Goal: Information Seeking & Learning: Learn about a topic

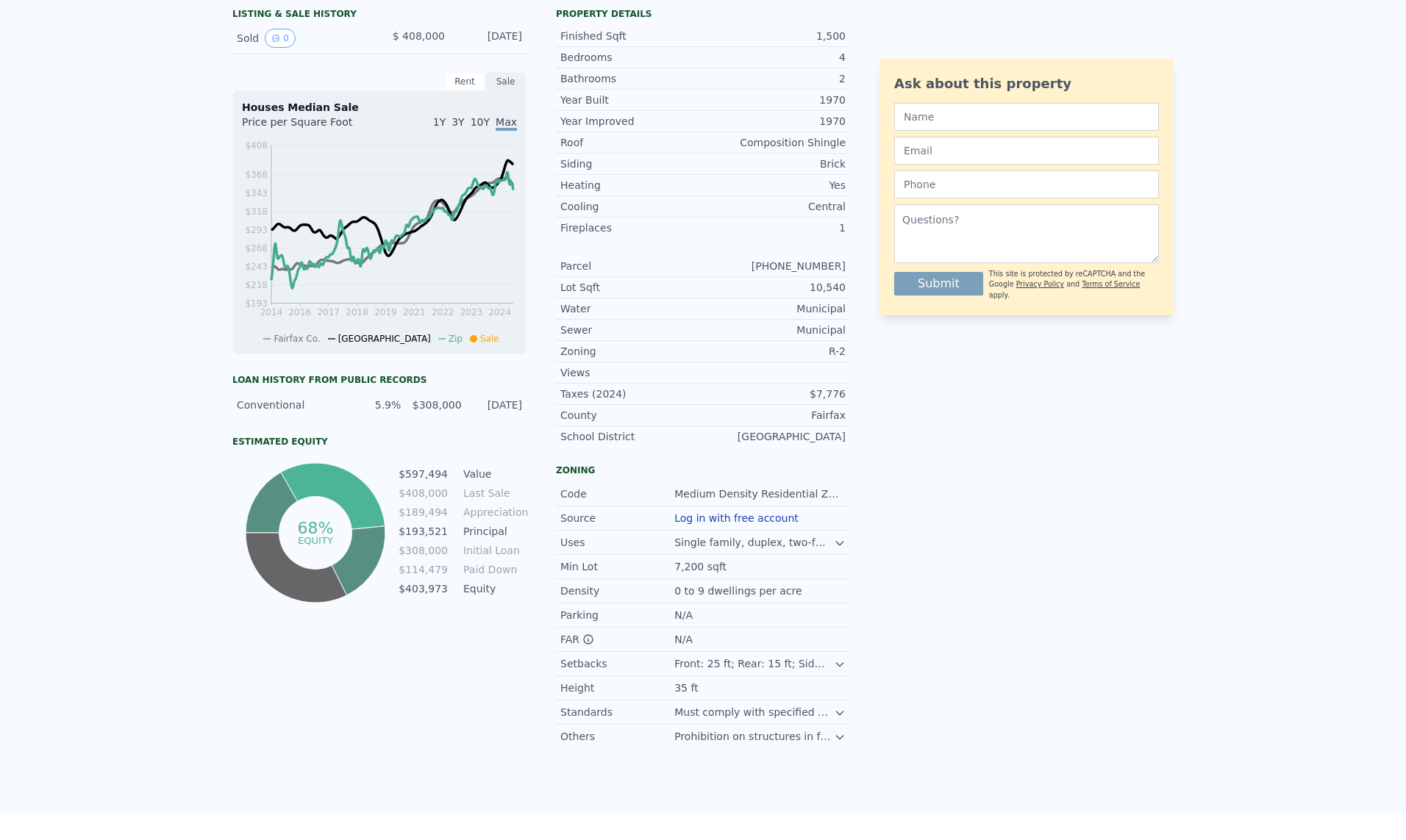
scroll to position [5, 0]
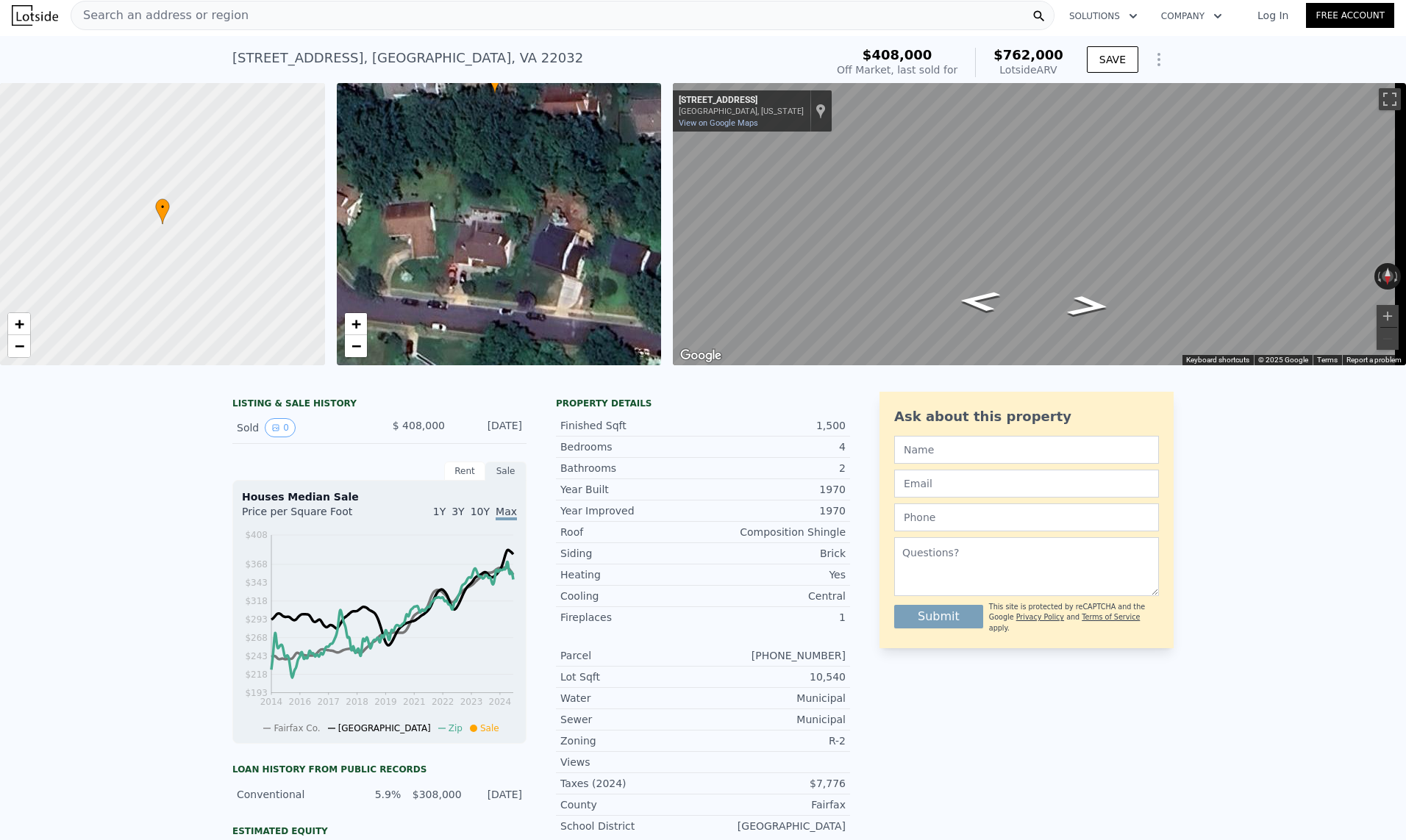
drag, startPoint x: 563, startPoint y: 291, endPoint x: 559, endPoint y: 160, distance: 131.1
click at [559, 160] on div "• + −" at bounding box center [499, 224] width 325 height 282
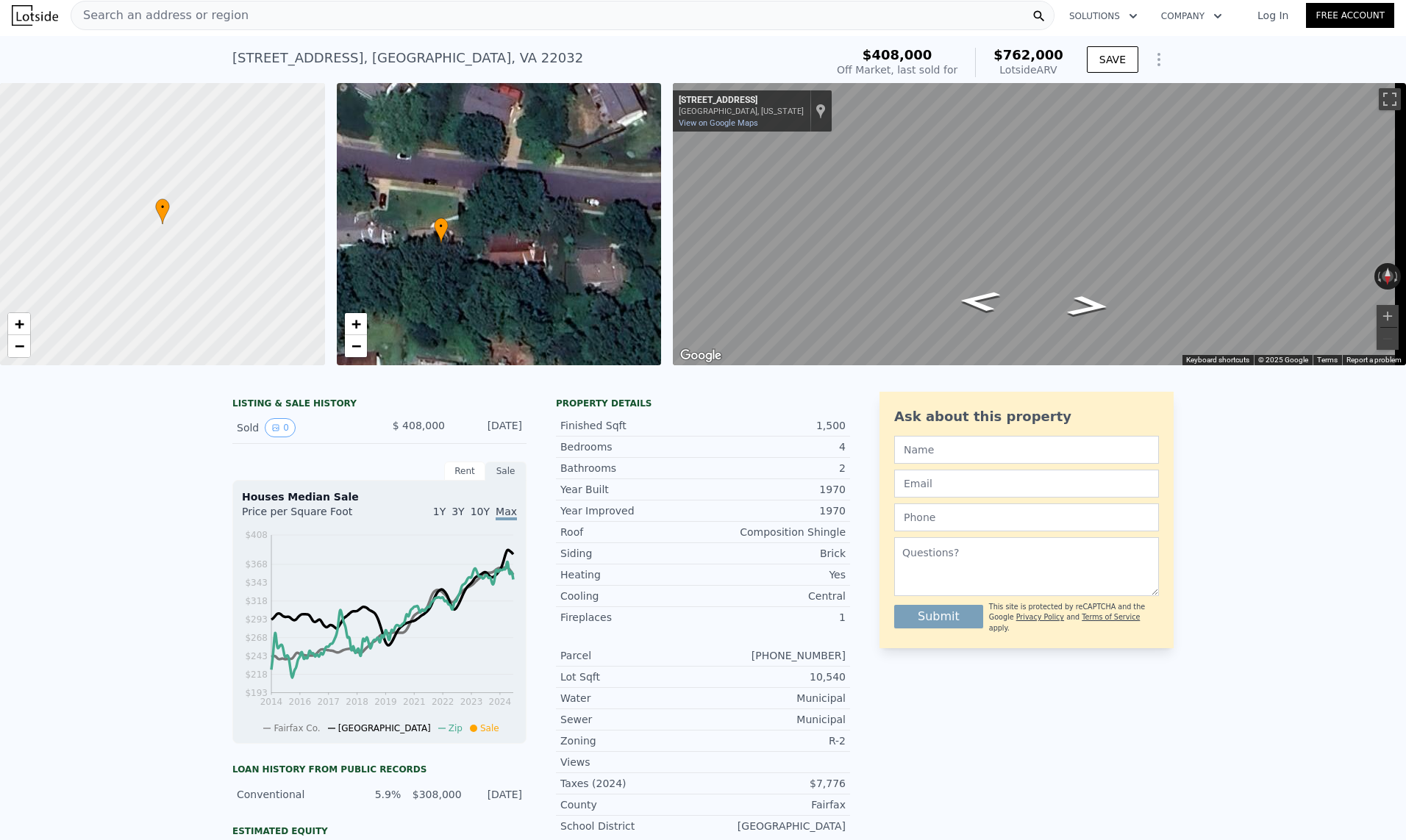
drag, startPoint x: 490, startPoint y: 197, endPoint x: 436, endPoint y: 347, distance: 159.4
click at [436, 347] on div "• + −" at bounding box center [499, 224] width 325 height 282
click at [164, 449] on div "LISTING & SALE HISTORY Sold 0 $ 408,000 [DATE] Rent Sale Rent over time Price p…" at bounding box center [703, 791] width 1406 height 823
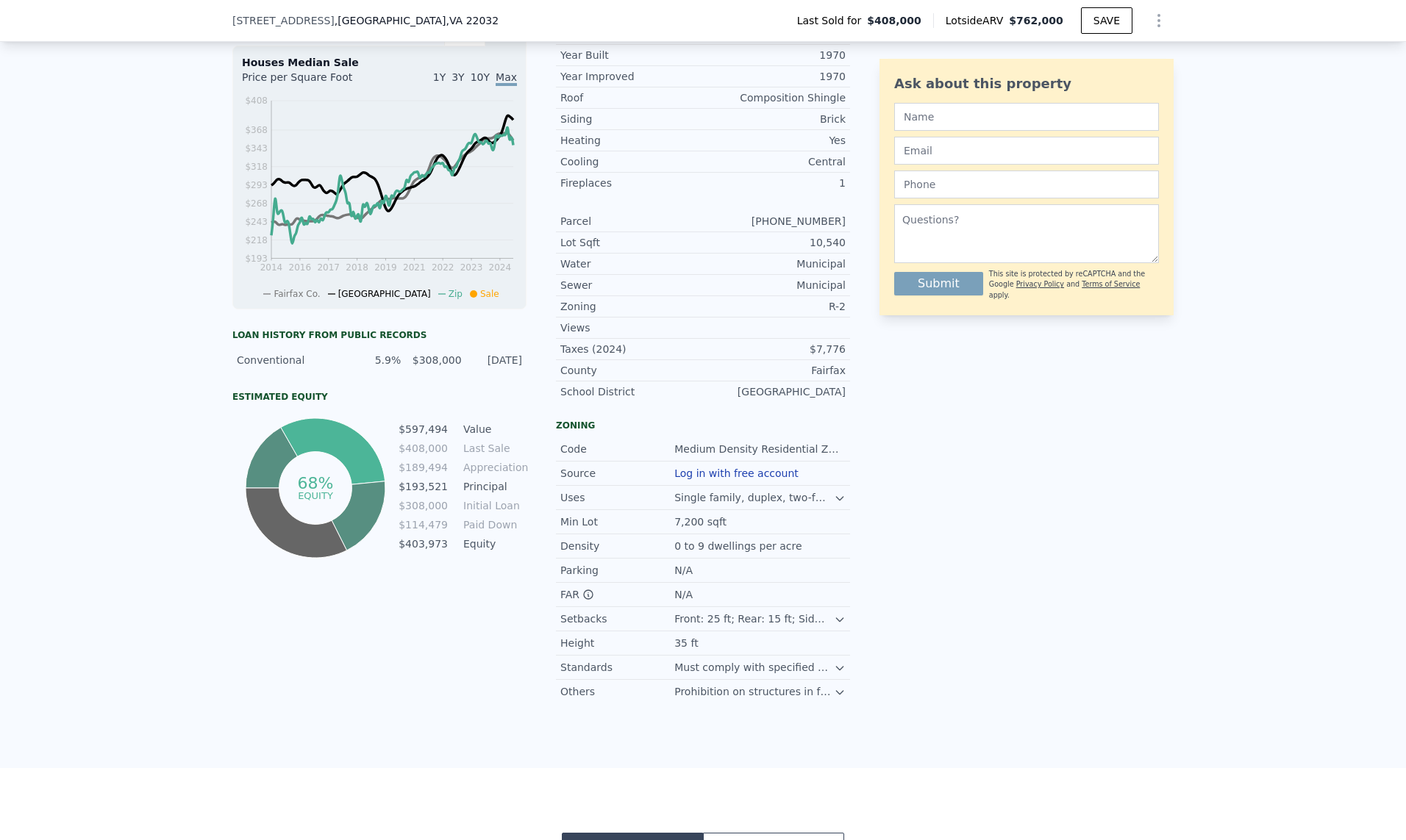
scroll to position [498, 0]
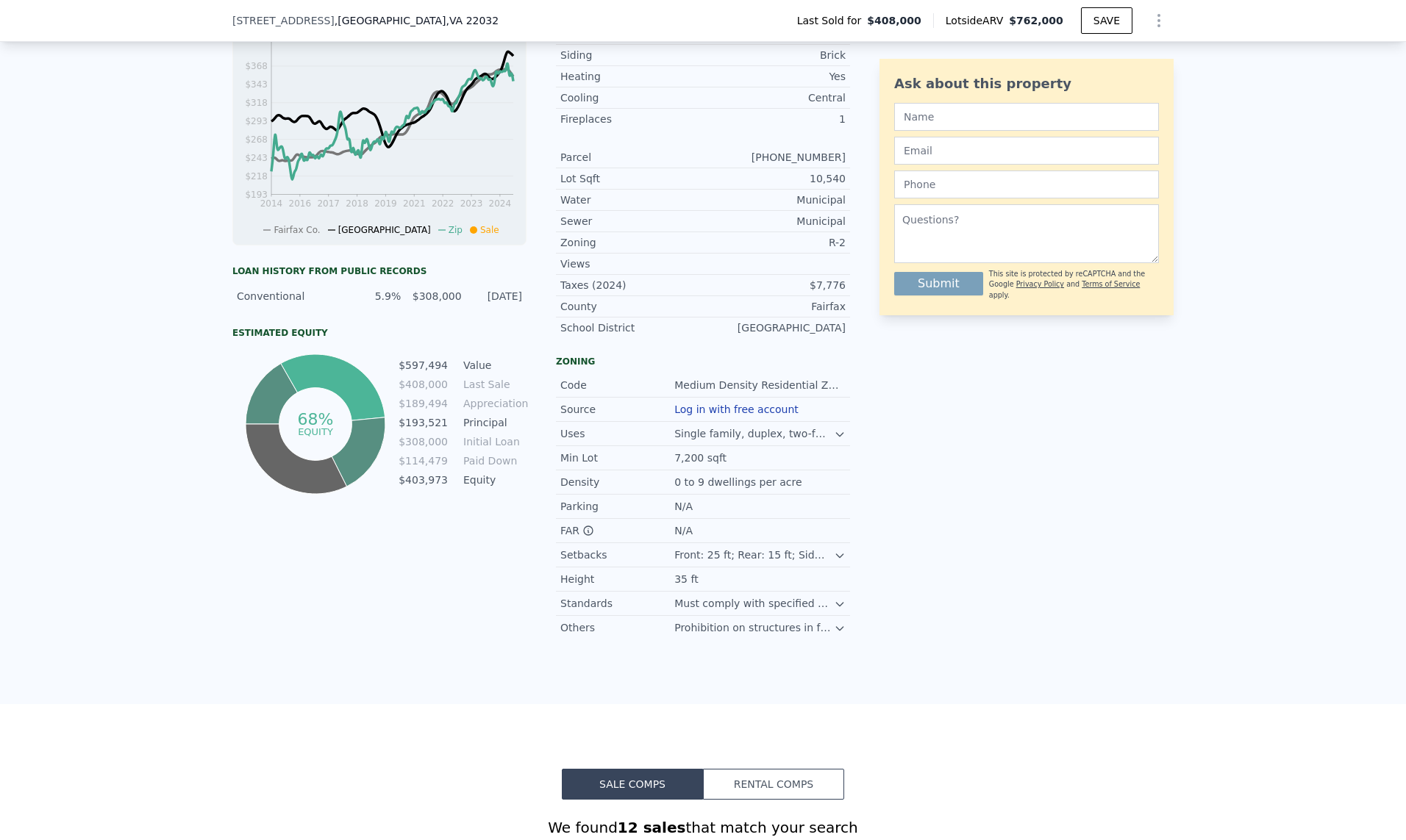
click at [1242, 472] on div "LISTING & SALE HISTORY Sold 0 $ 408,000 [DATE] Rent Sale Rent over time Price p…" at bounding box center [703, 293] width 1406 height 823
click at [77, 591] on div "LISTING & SALE HISTORY Sold 0 $ 408,000 [DATE] Rent Sale Rent over time Price p…" at bounding box center [703, 293] width 1406 height 823
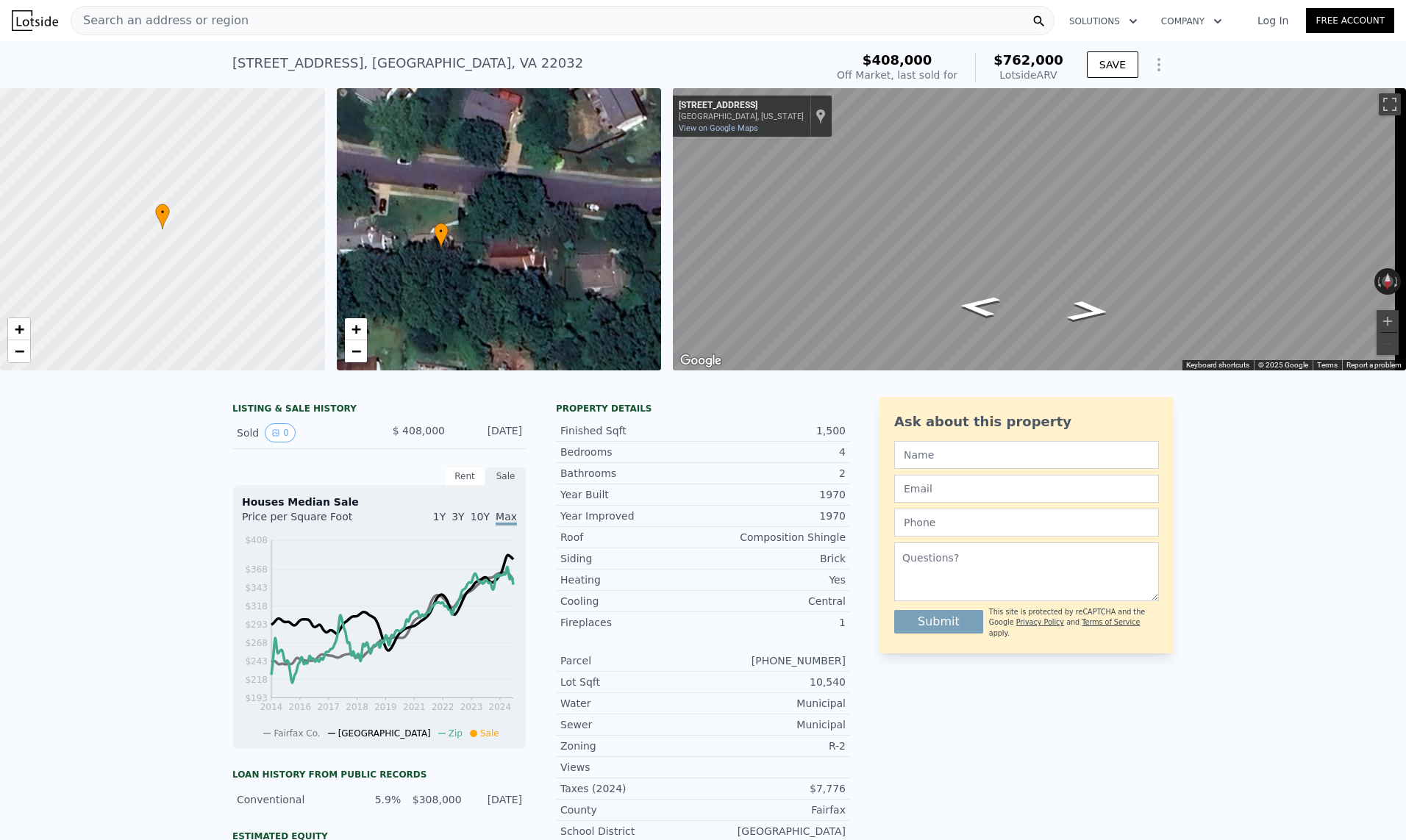
click at [472, 486] on div "Rent" at bounding box center [464, 476] width 41 height 19
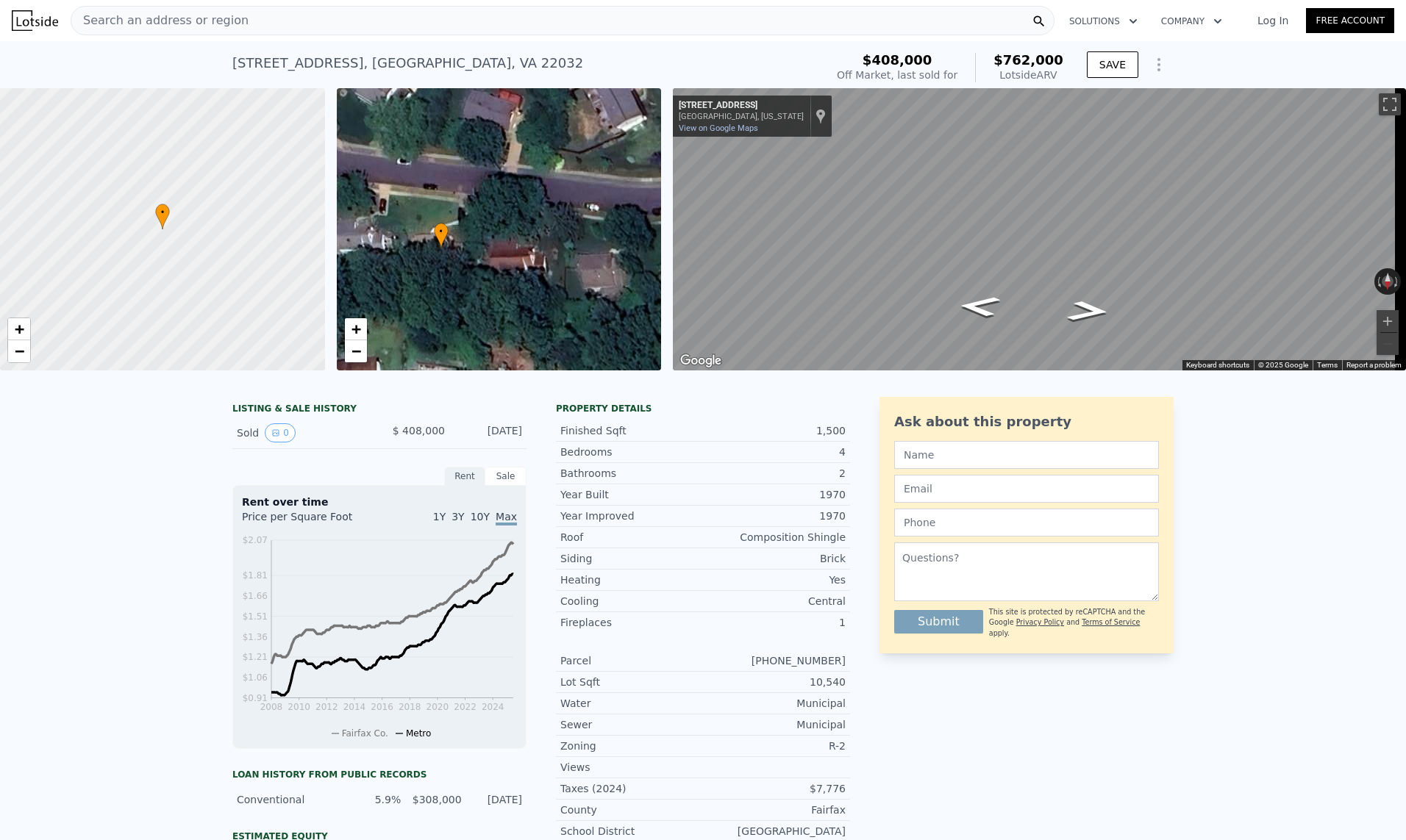
click at [506, 486] on div "Sale" at bounding box center [505, 476] width 41 height 19
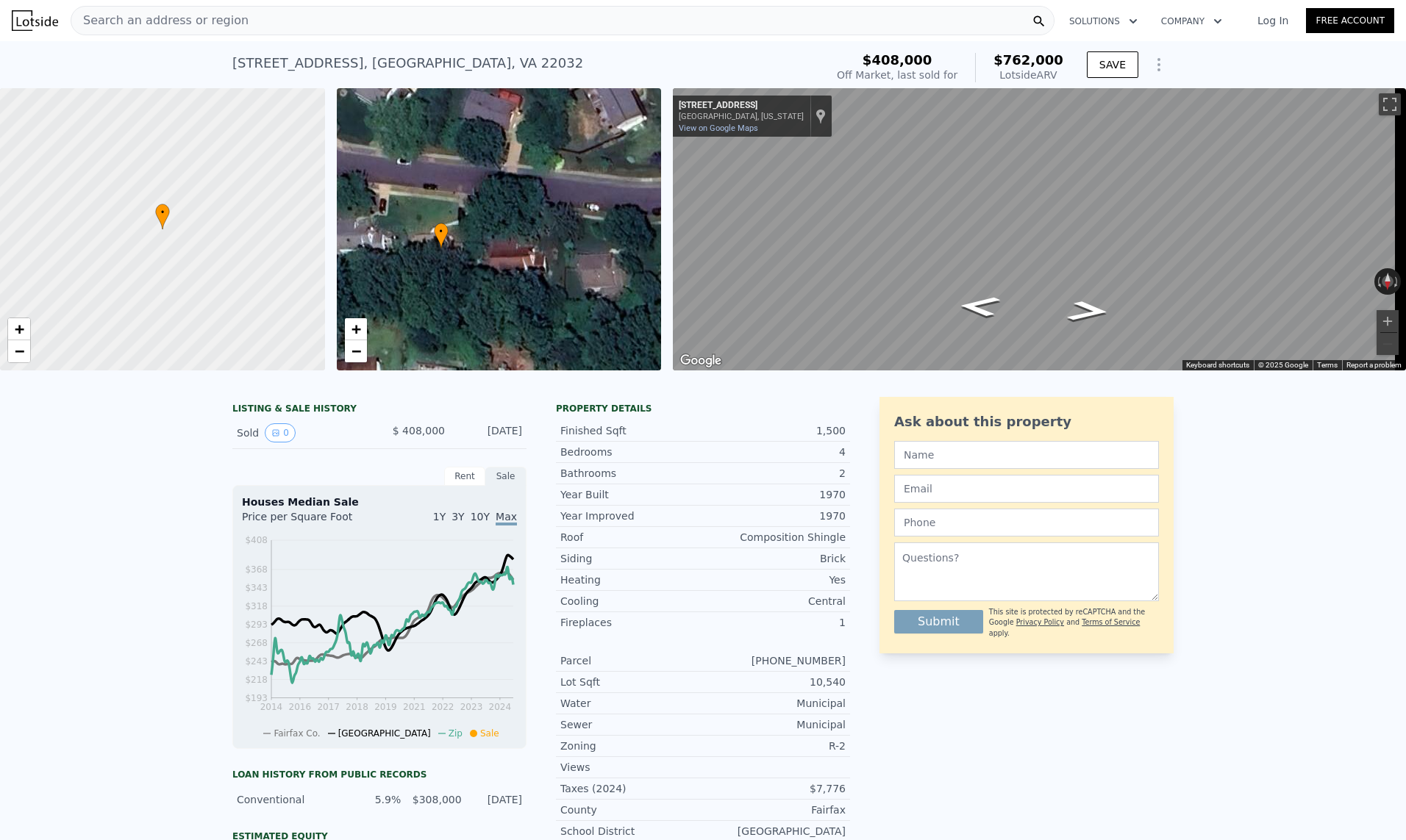
click at [483, 523] on span "10Y" at bounding box center [480, 516] width 19 height 11
click at [499, 523] on span "Max" at bounding box center [506, 516] width 21 height 11
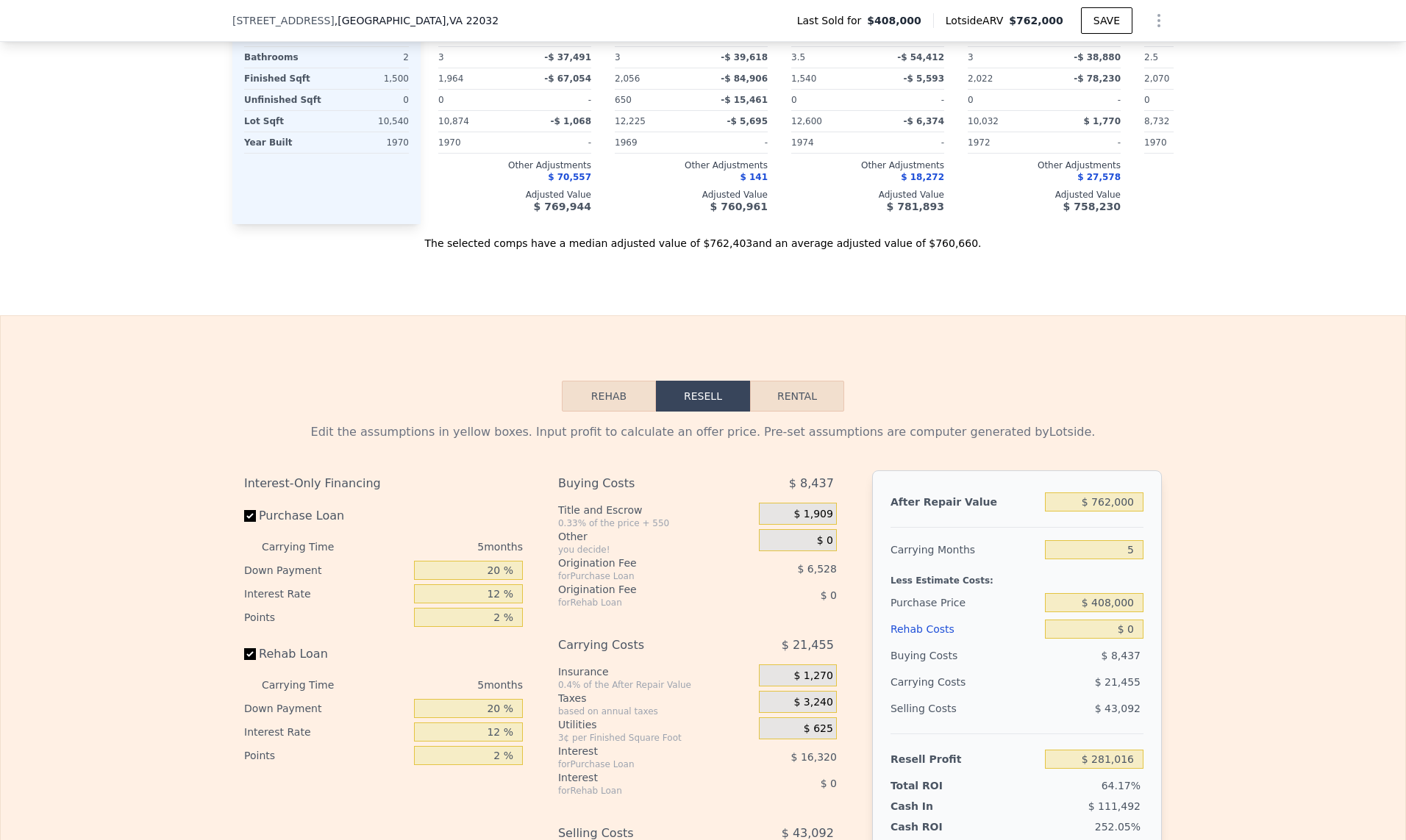
scroll to position [2152, 0]
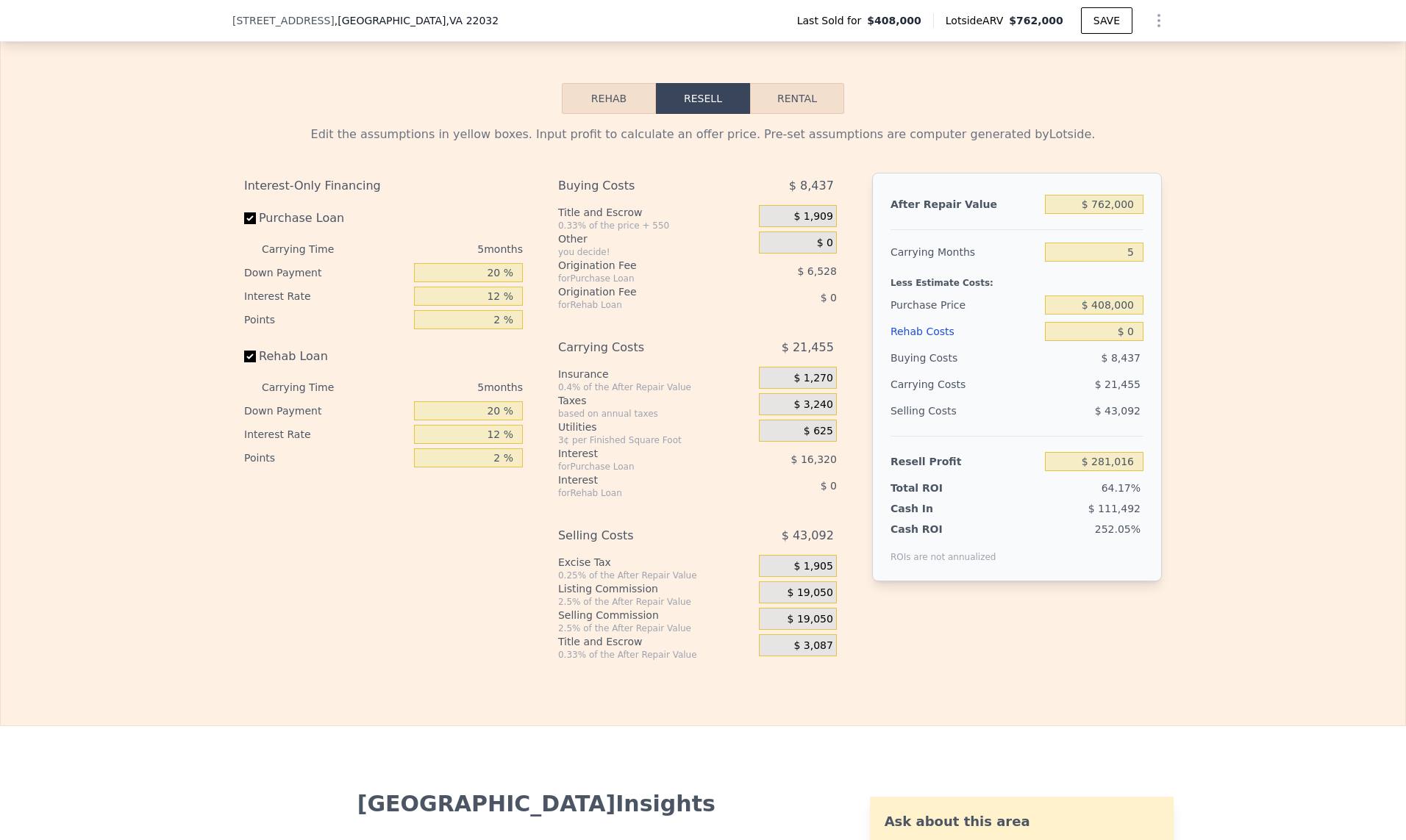
click at [154, 391] on div "Edit the assumptions in yellow boxes. Input profit to calculate an offer price.…" at bounding box center [703, 388] width 1404 height 547
click at [162, 392] on div "Edit the assumptions in yellow boxes. Input profit to calculate an offer price.…" at bounding box center [703, 388] width 1404 height 547
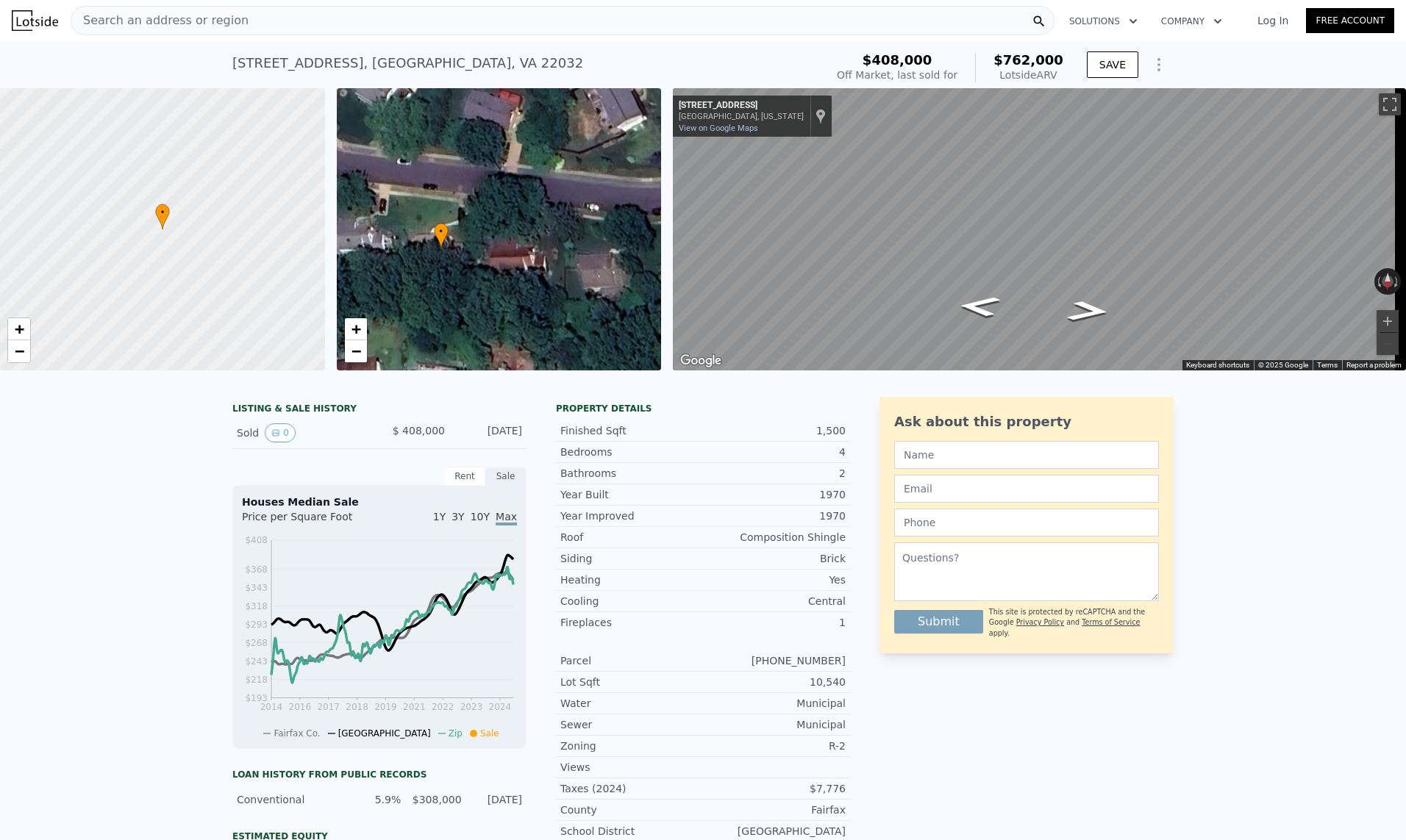
click at [275, 417] on div "LISTING & SALE HISTORY" at bounding box center [379, 410] width 294 height 14
click at [417, 436] on span "$ 408,000" at bounding box center [418, 430] width 52 height 11
drag, startPoint x: 499, startPoint y: 443, endPoint x: 432, endPoint y: 443, distance: 67.0
click at [499, 443] on div "[DATE]" at bounding box center [489, 433] width 66 height 19
click at [279, 443] on button "0" at bounding box center [280, 433] width 30 height 19
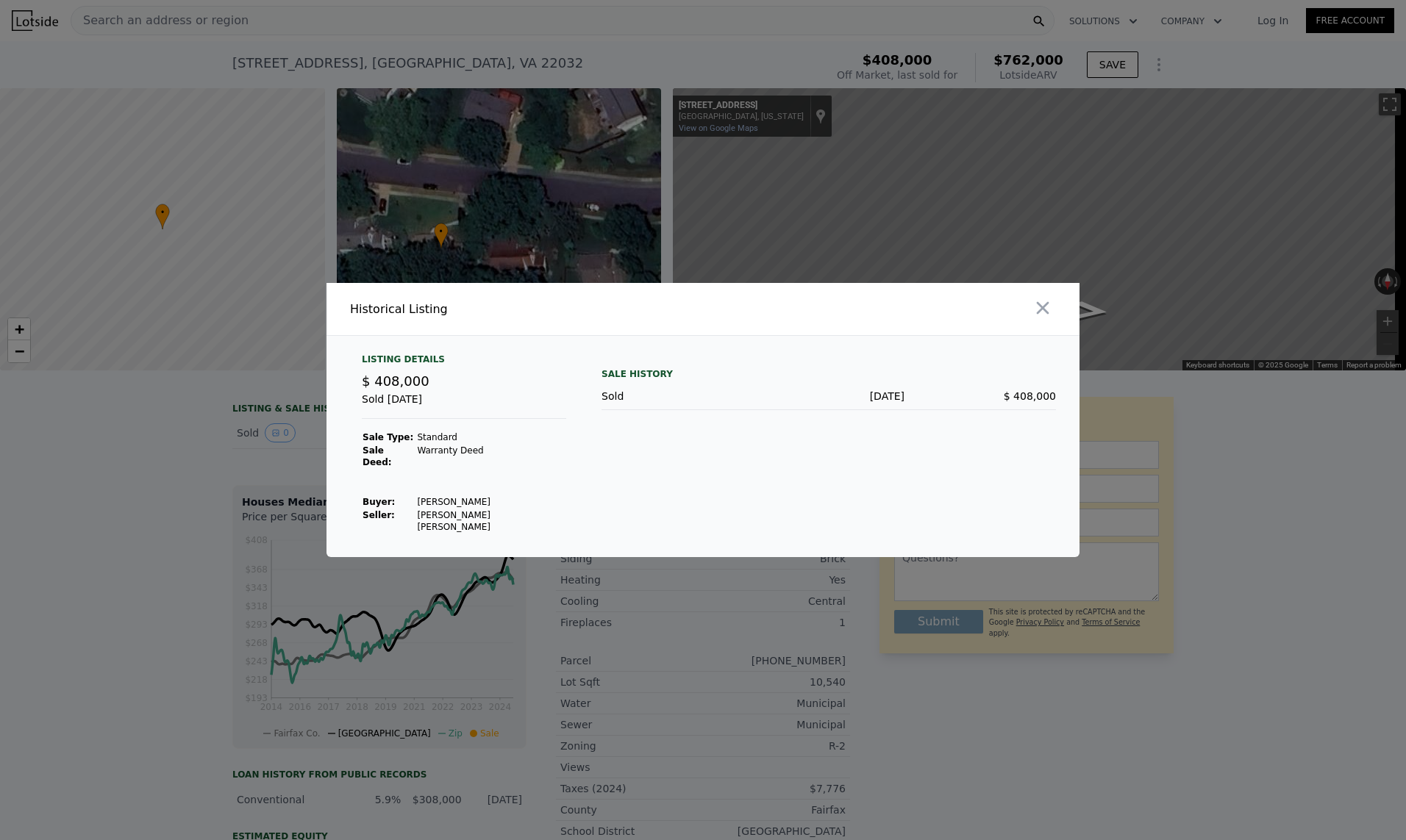
click at [622, 468] on div "Sale History Sold [DATE] $ 408,000" at bounding box center [828, 443] width 454 height 180
drag, startPoint x: 412, startPoint y: 500, endPoint x: 469, endPoint y: 499, distance: 57.0
click at [469, 499] on td "[PERSON_NAME]" at bounding box center [491, 502] width 150 height 13
click at [1039, 312] on icon "button" at bounding box center [1043, 309] width 21 height 21
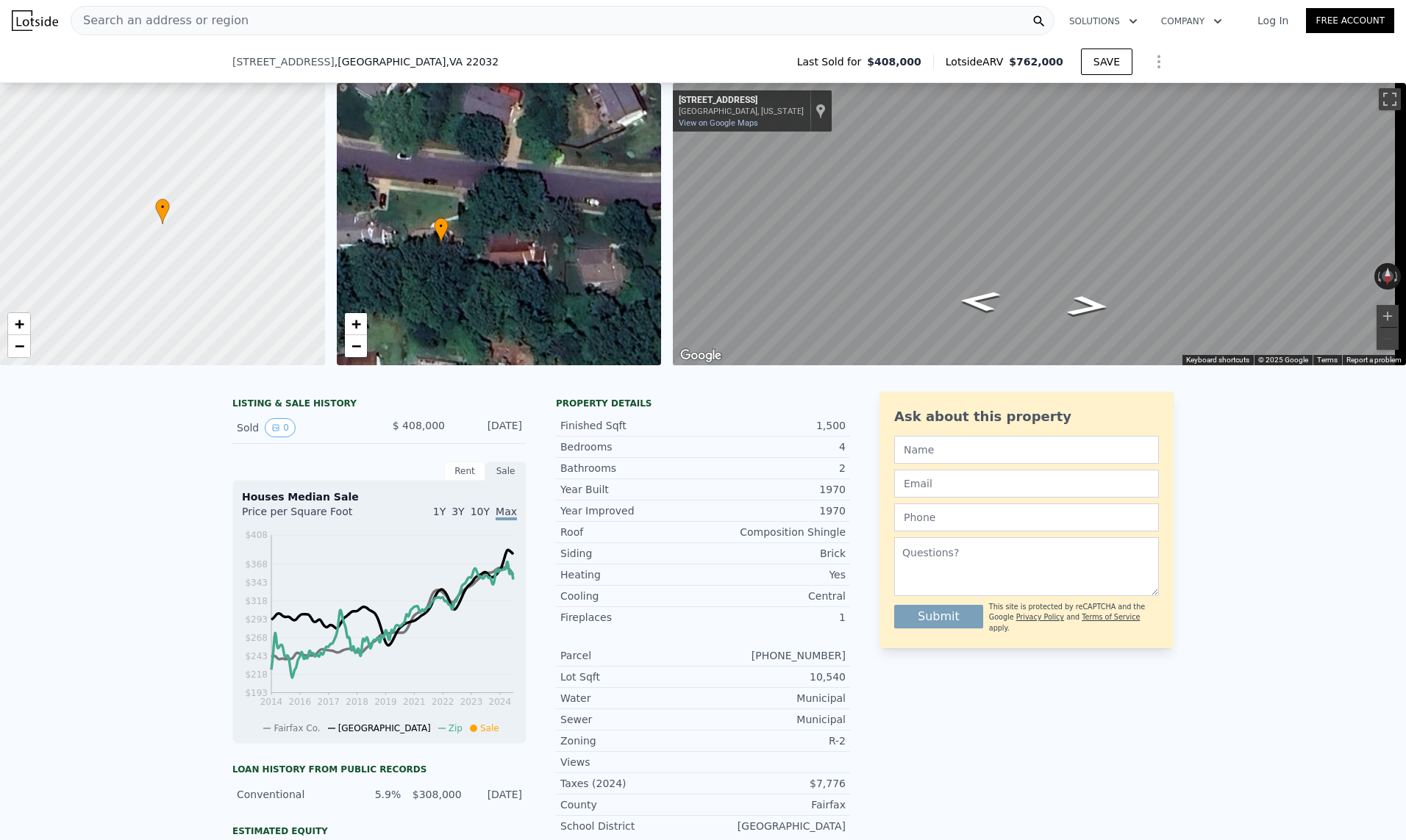
scroll to position [1400, 0]
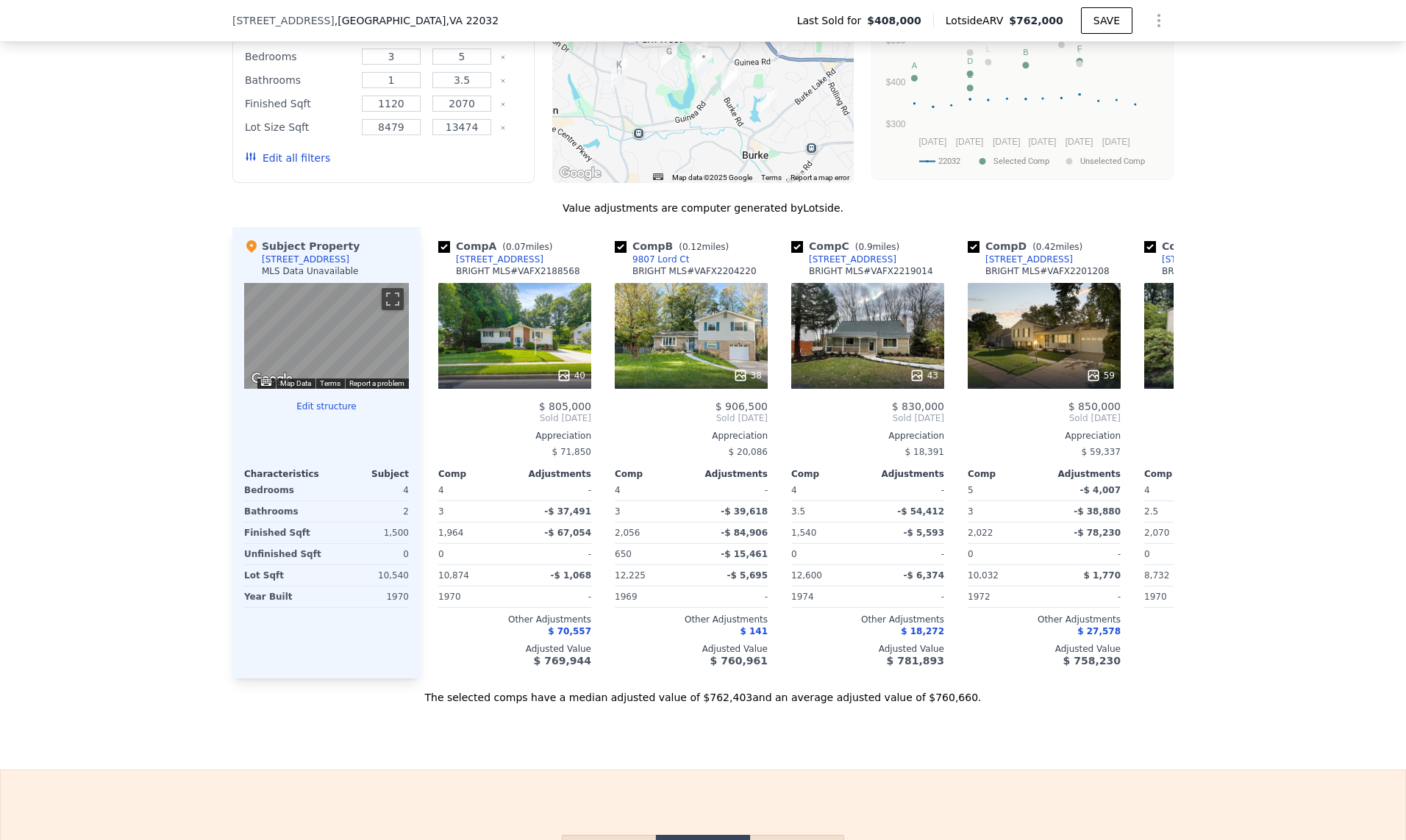
click at [1345, 462] on div "We found 12 sales that match your search Filters Map Prices Modify Comp Filters…" at bounding box center [703, 301] width 1406 height 807
